Goal: Find specific page/section: Find specific page/section

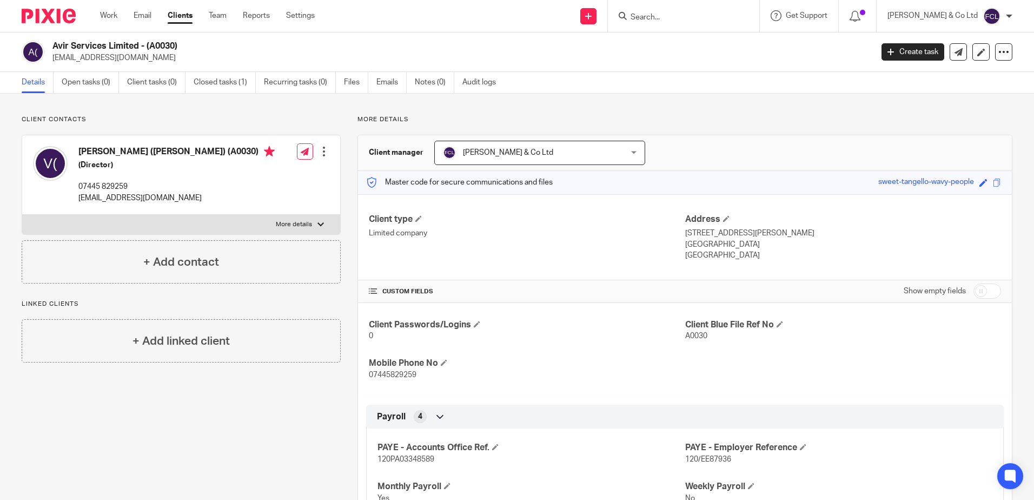
click at [693, 16] on input "Search" at bounding box center [678, 18] width 97 height 10
paste input "[PERSON_NAME]"
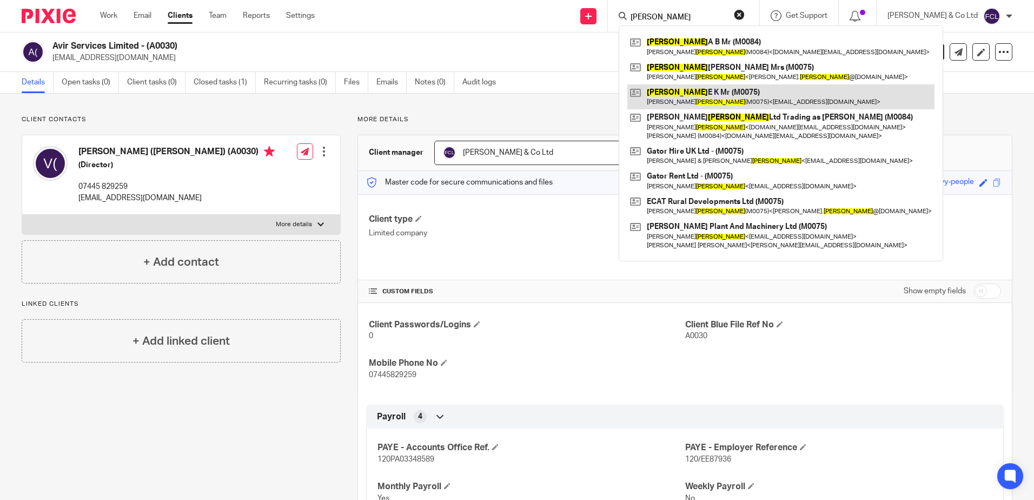
type input "[PERSON_NAME]"
click at [824, 99] on link at bounding box center [780, 96] width 307 height 25
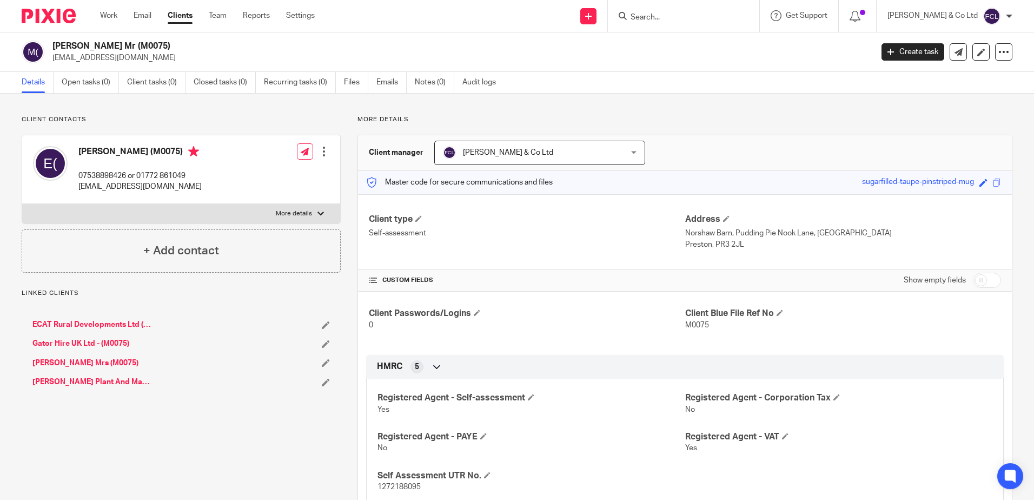
click at [133, 382] on link "[PERSON_NAME] Plant And Machinery Ltd (M0075)" at bounding box center [91, 381] width 119 height 11
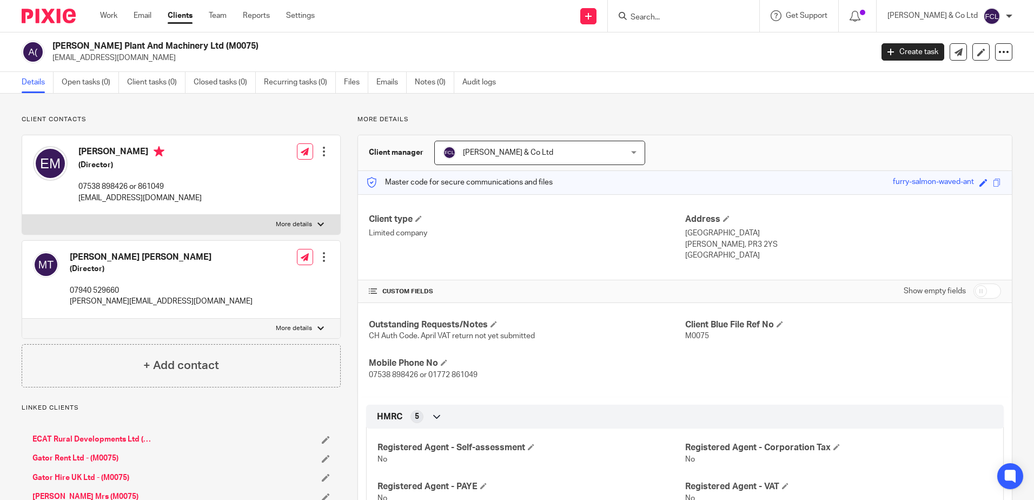
drag, startPoint x: 200, startPoint y: 47, endPoint x: 52, endPoint y: 46, distance: 147.7
click at [52, 46] on h2 "[PERSON_NAME] Plant And Machinery Ltd (M0075)" at bounding box center [377, 46] width 650 height 11
copy h2 "Austin Thomas Plant And Machinery"
